Goal: Obtain resource: Obtain resource

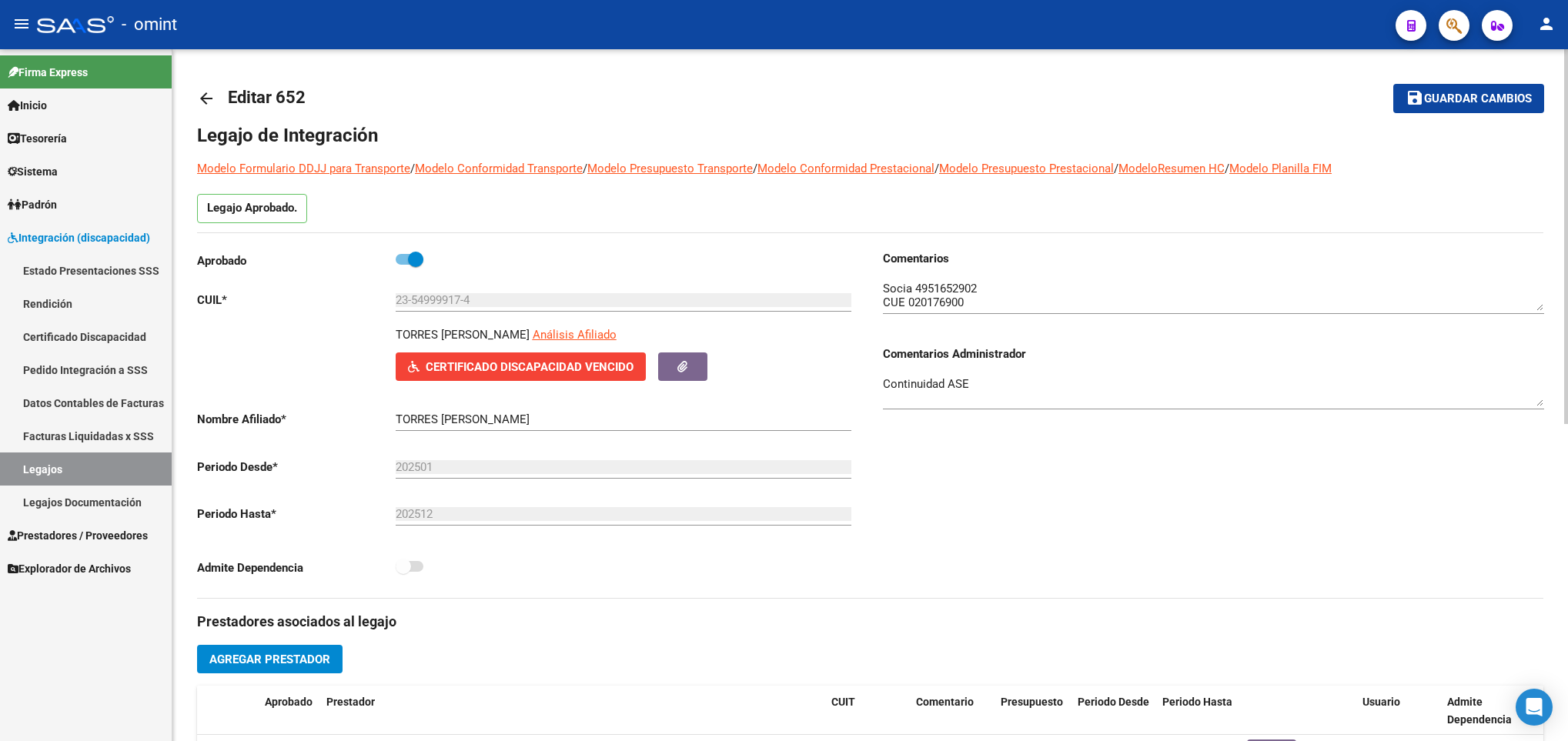
scroll to position [8, 0]
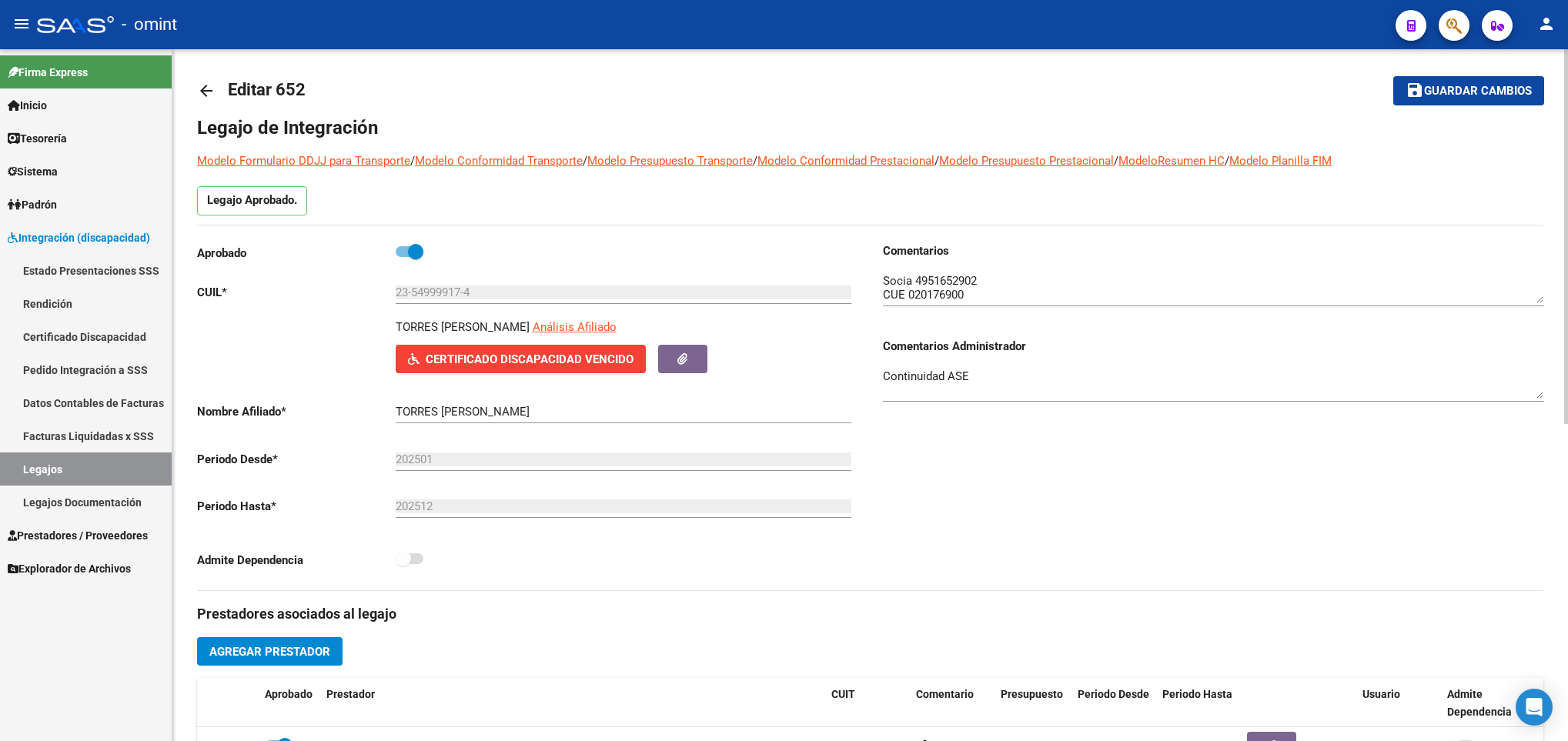
drag, startPoint x: 0, startPoint y: 0, endPoint x: 208, endPoint y: 72, distance: 220.1
click at [208, 72] on link "arrow_back" at bounding box center [212, 90] width 31 height 36
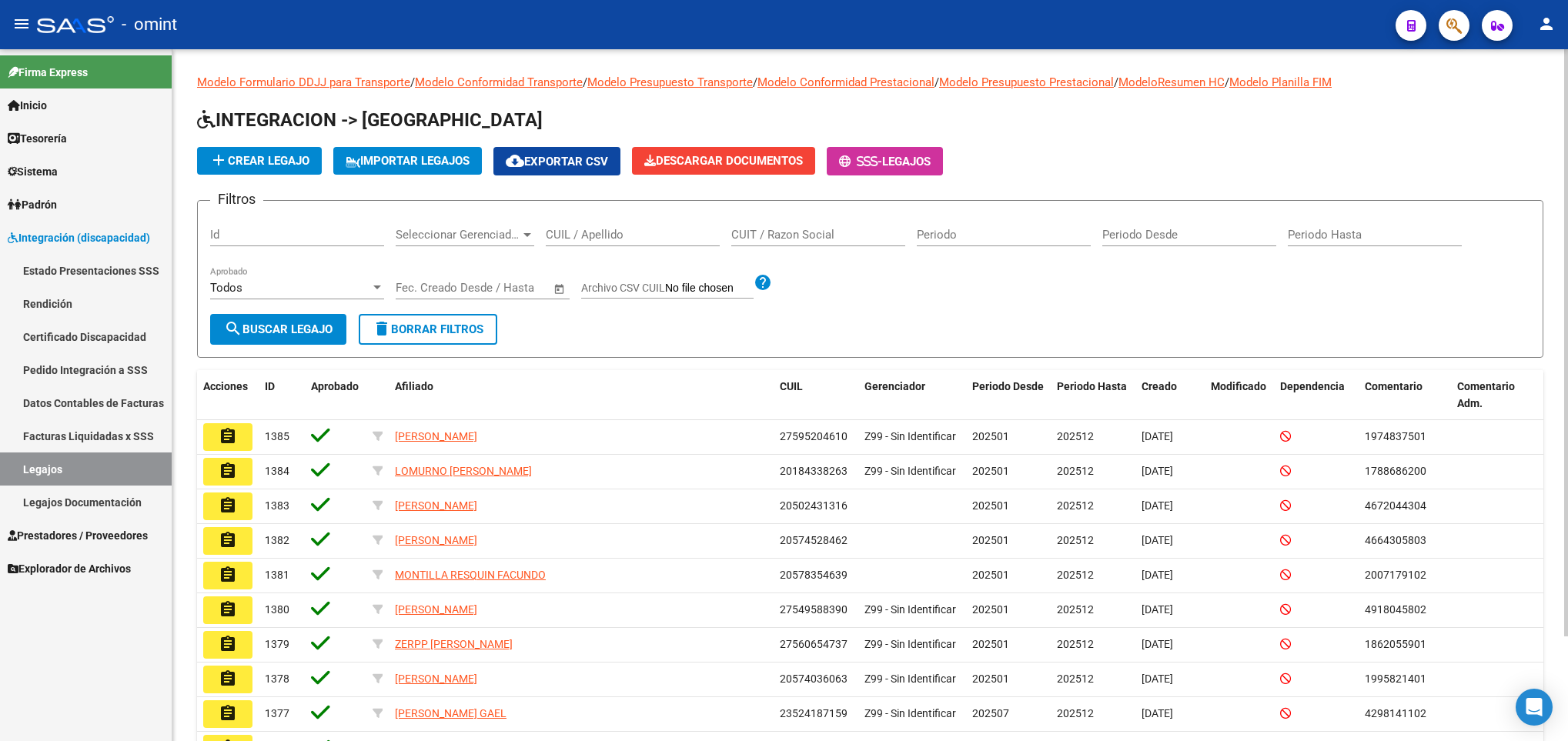
click at [610, 239] on input "CUIL / Apellido" at bounding box center [633, 235] width 174 height 14
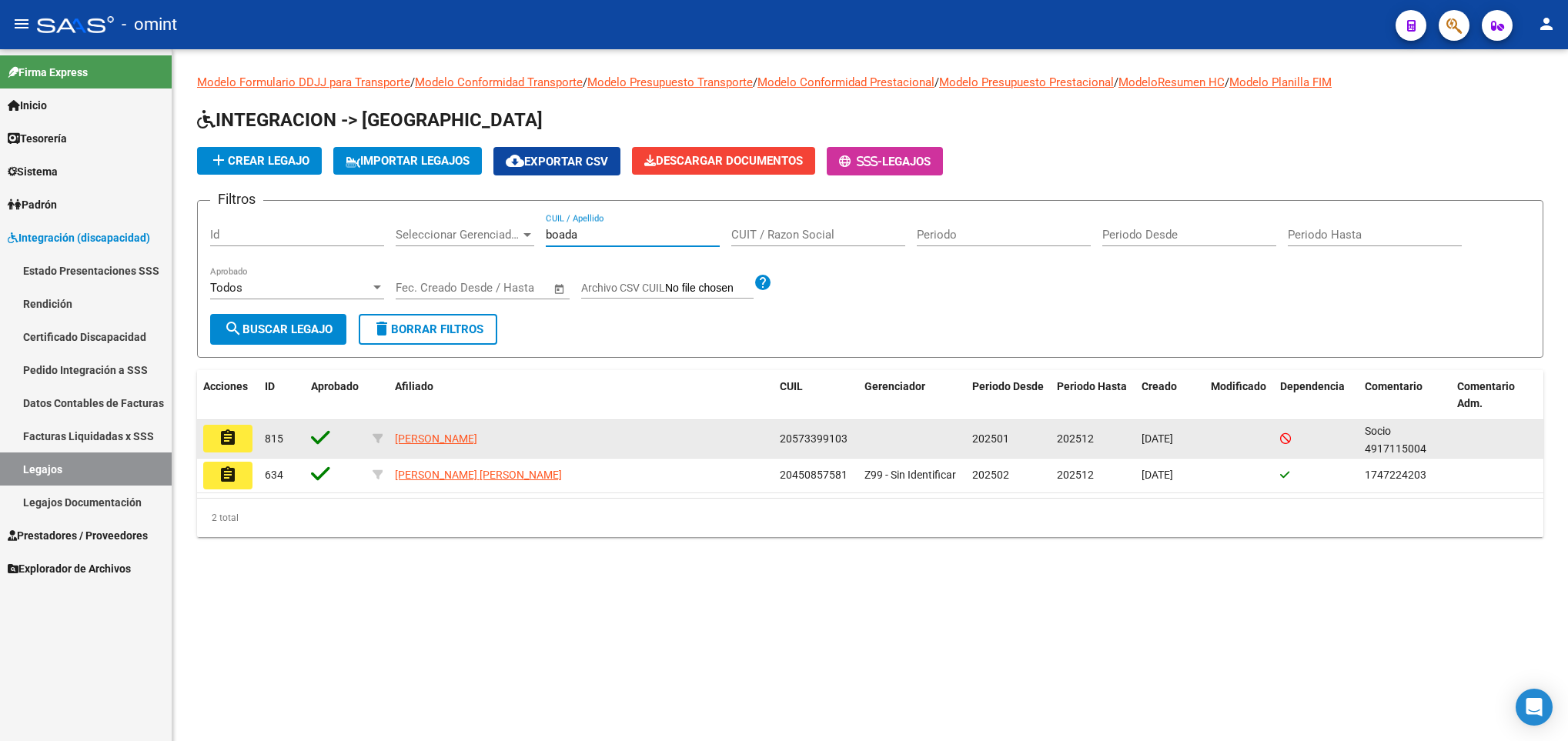
type input "boada"
click at [246, 436] on button "assignment" at bounding box center [228, 439] width 50 height 28
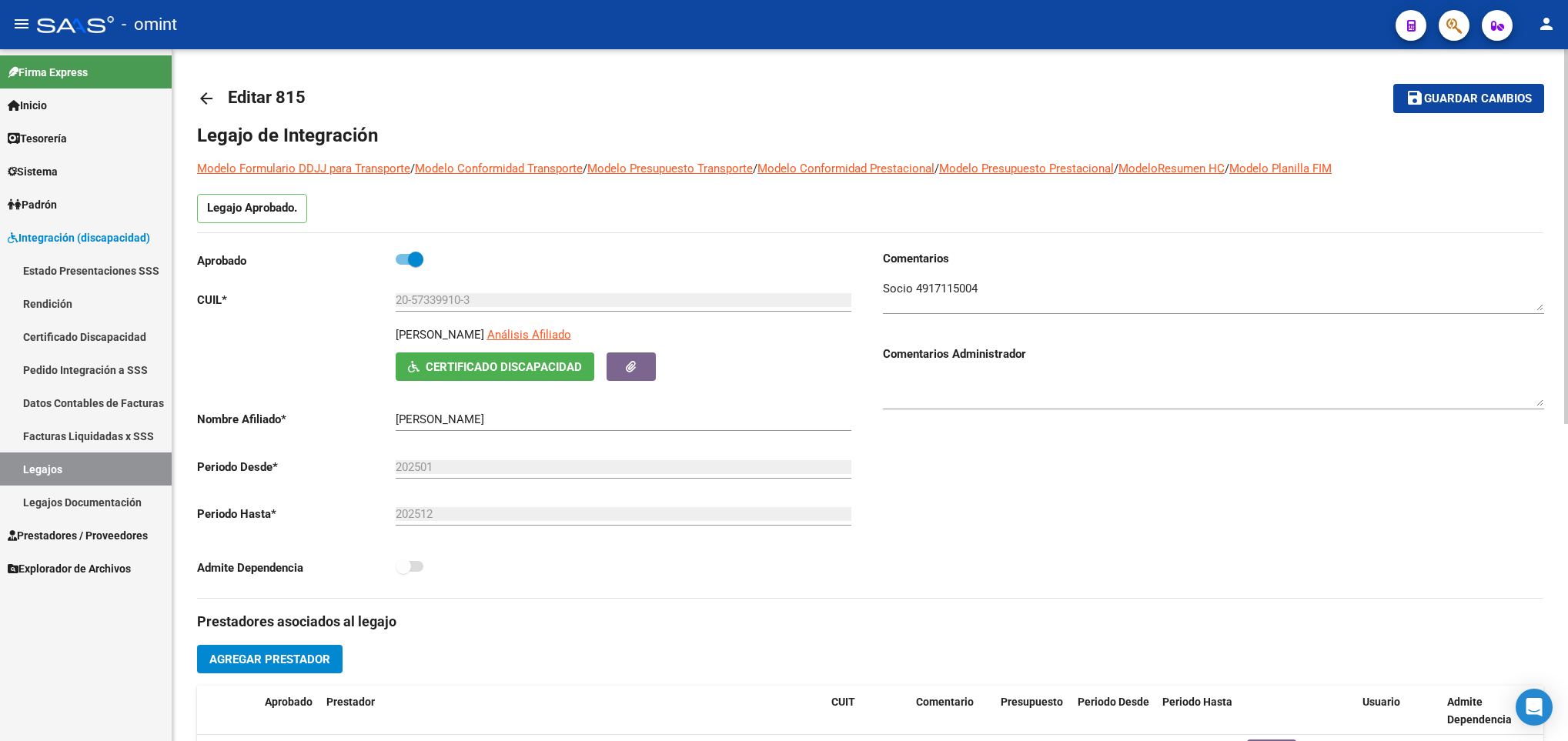
click at [434, 366] on span "Certificado Discapacidad" at bounding box center [504, 367] width 157 height 14
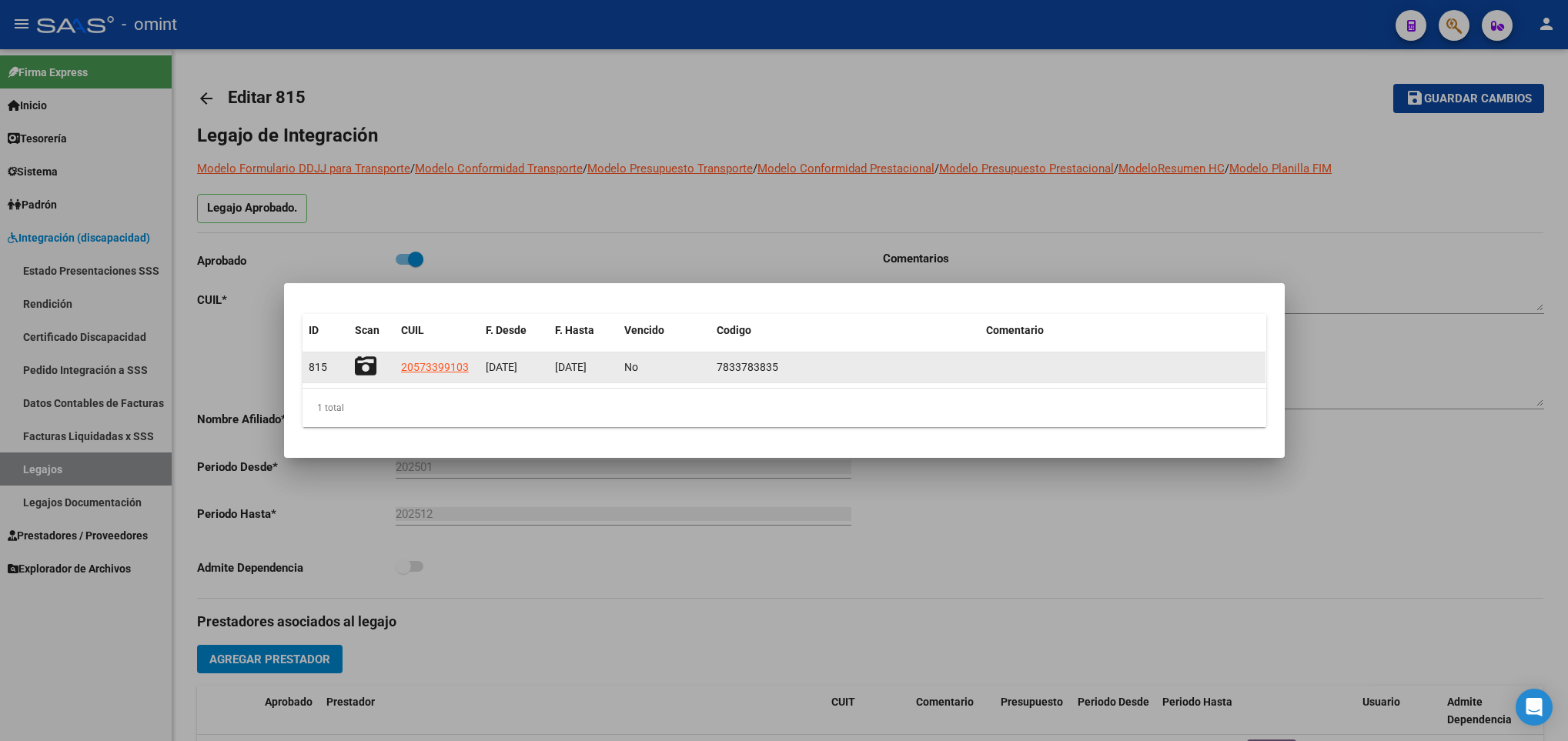
click at [363, 370] on icon at bounding box center [366, 367] width 22 height 22
